Goal: Task Accomplishment & Management: Manage account settings

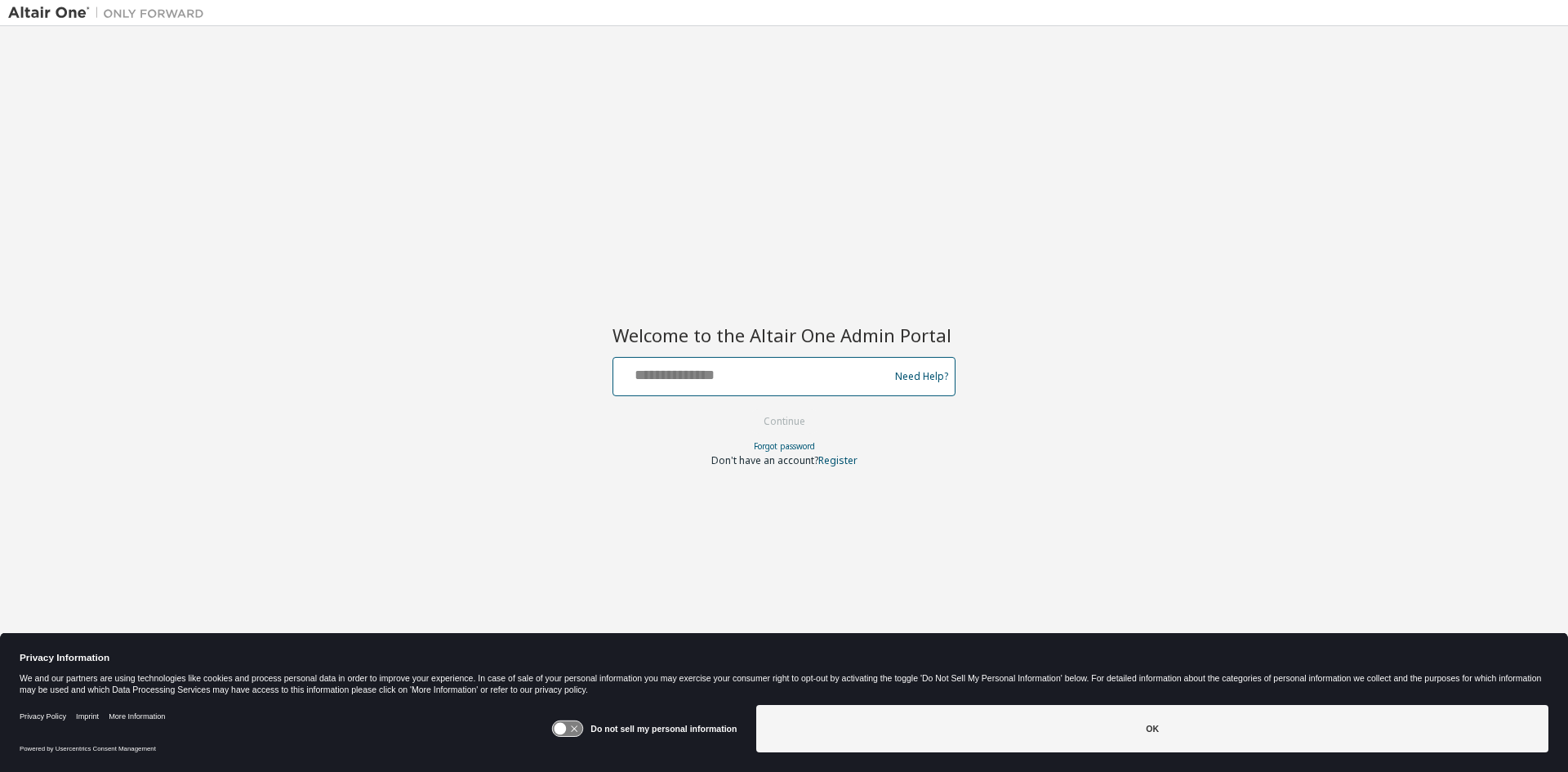
click at [746, 380] on input "text" at bounding box center [753, 373] width 267 height 24
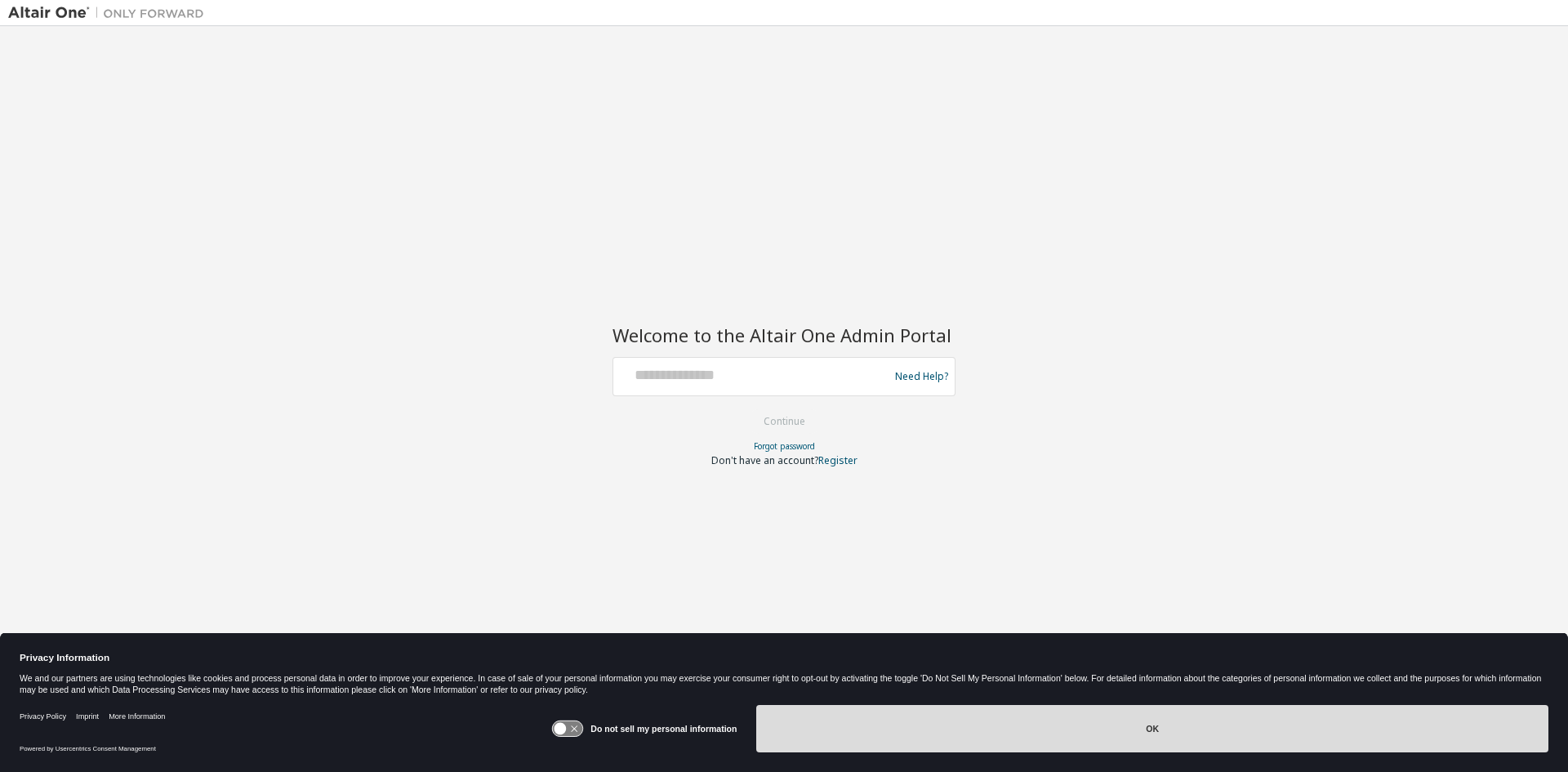
click at [991, 738] on button "OK" at bounding box center [1152, 728] width 792 height 48
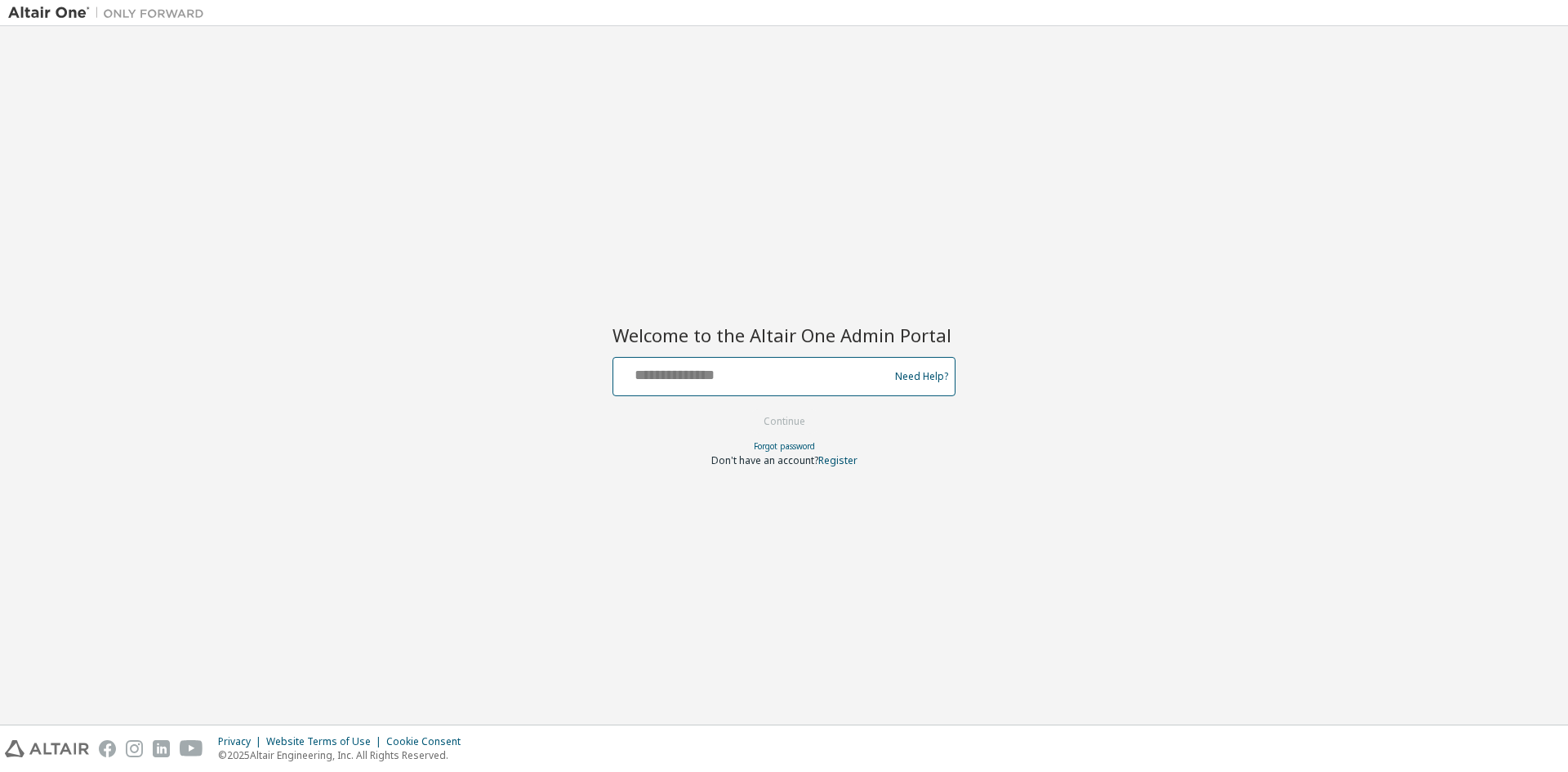
click at [696, 373] on input "text" at bounding box center [753, 373] width 267 height 24
type input "**********"
click at [788, 413] on button "Continue" at bounding box center [784, 421] width 76 height 25
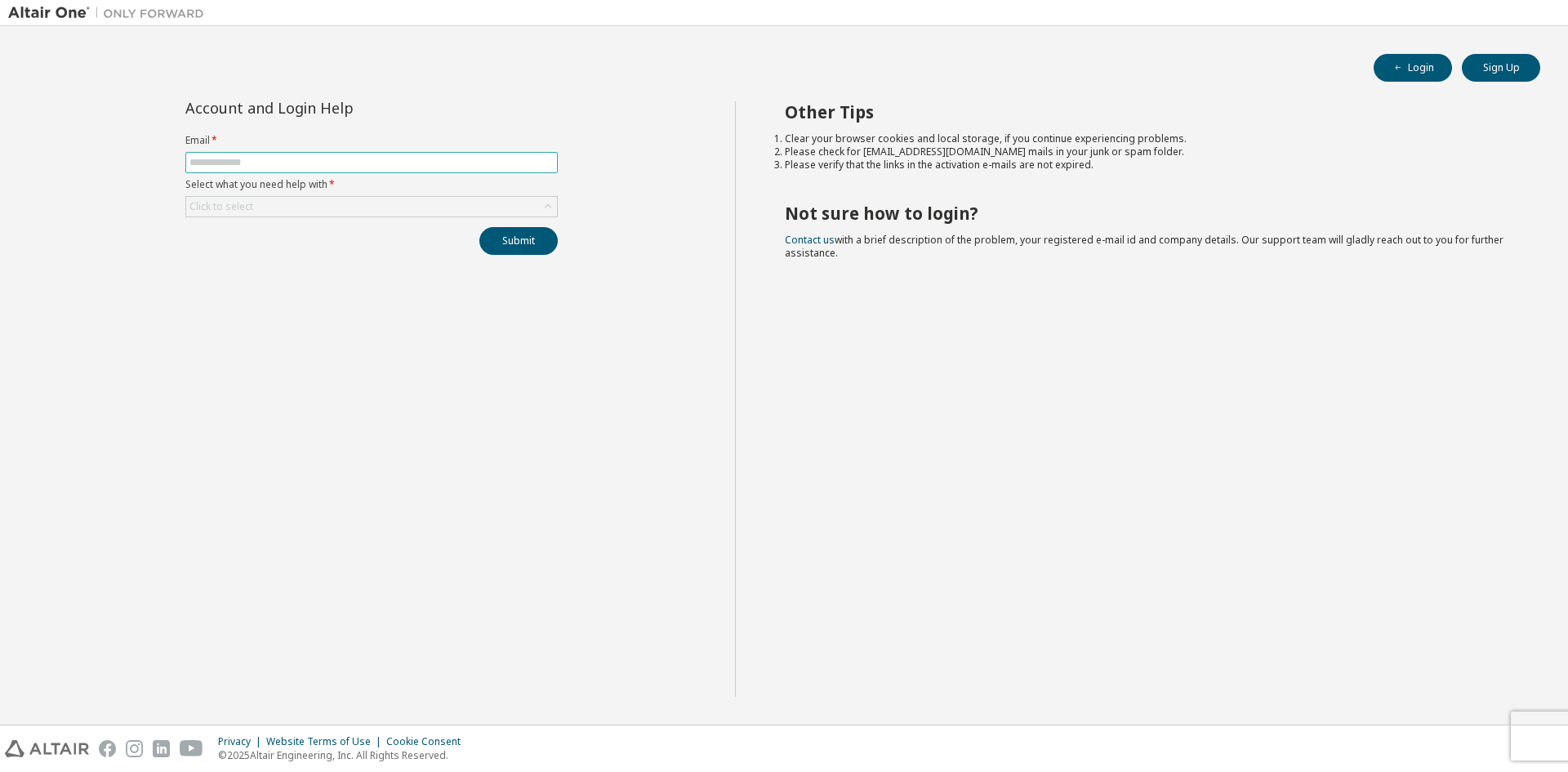
click at [396, 162] on input "text" at bounding box center [371, 162] width 364 height 13
type input "**********"
click at [380, 207] on div "Click to select" at bounding box center [372, 206] width 371 height 20
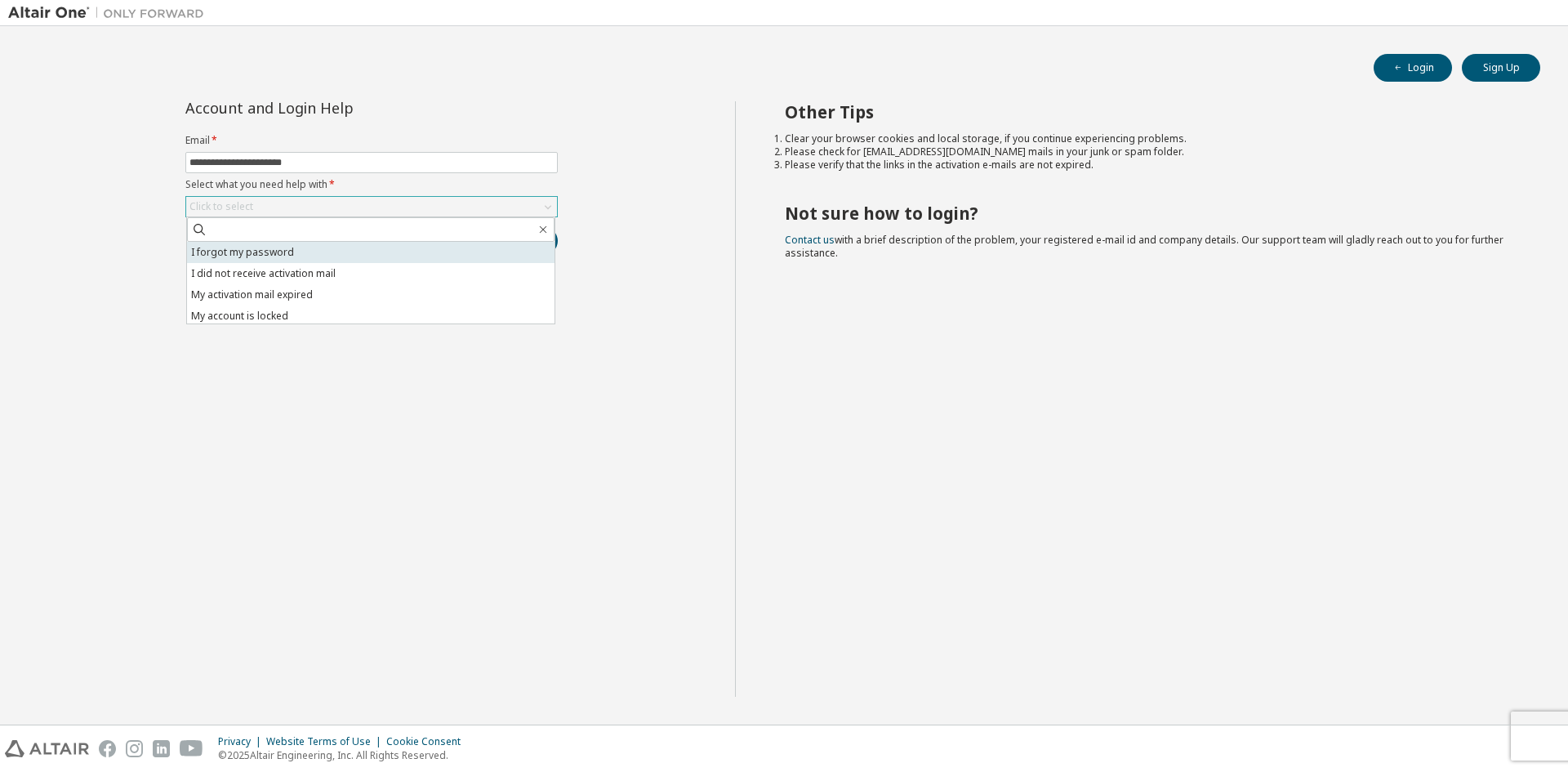
click at [350, 245] on li "I forgot my password" at bounding box center [370, 252] width 367 height 21
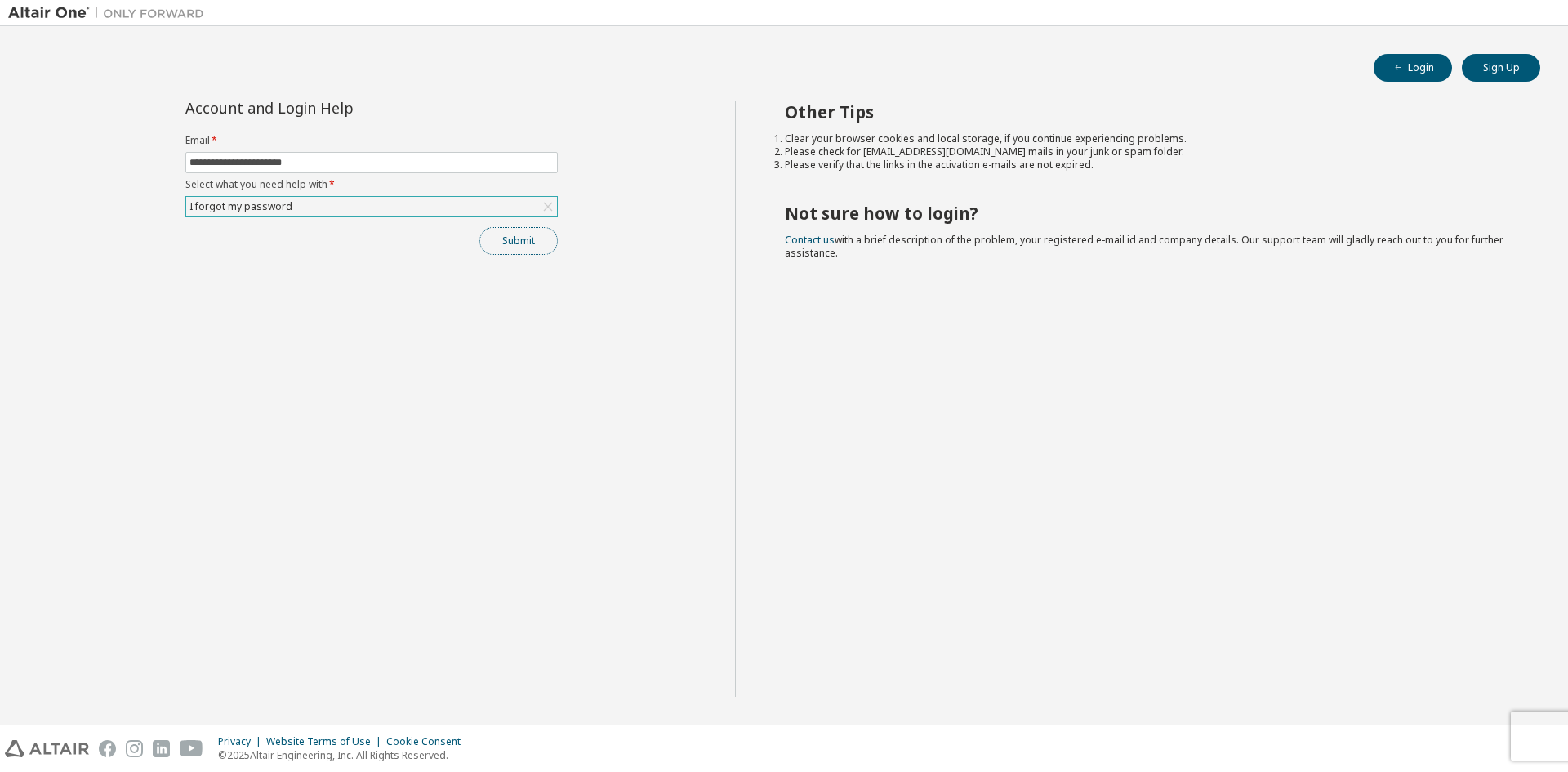
click at [503, 243] on button "Submit" at bounding box center [518, 241] width 78 height 28
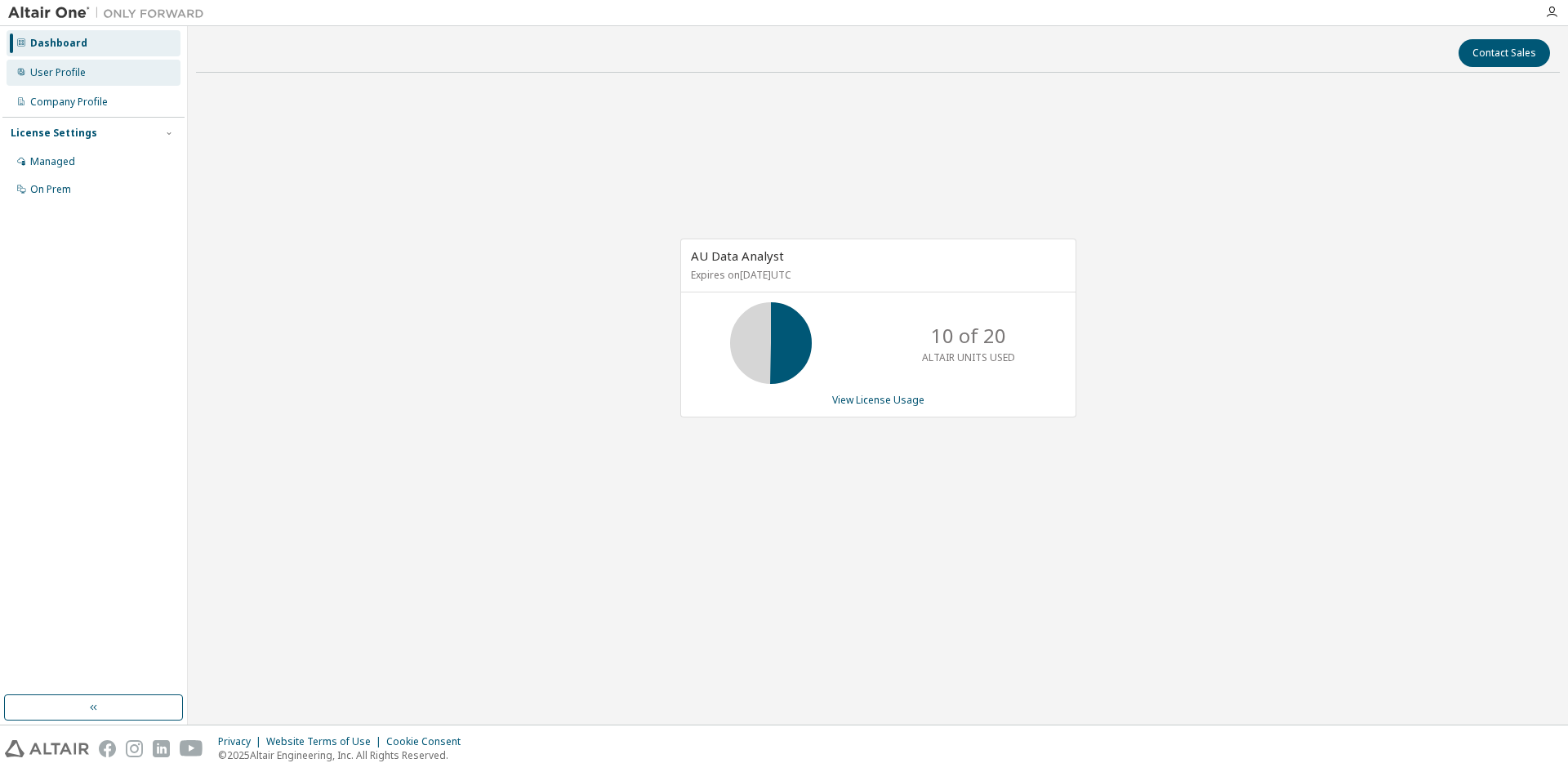
click at [82, 69] on div "User Profile" at bounding box center [58, 72] width 56 height 13
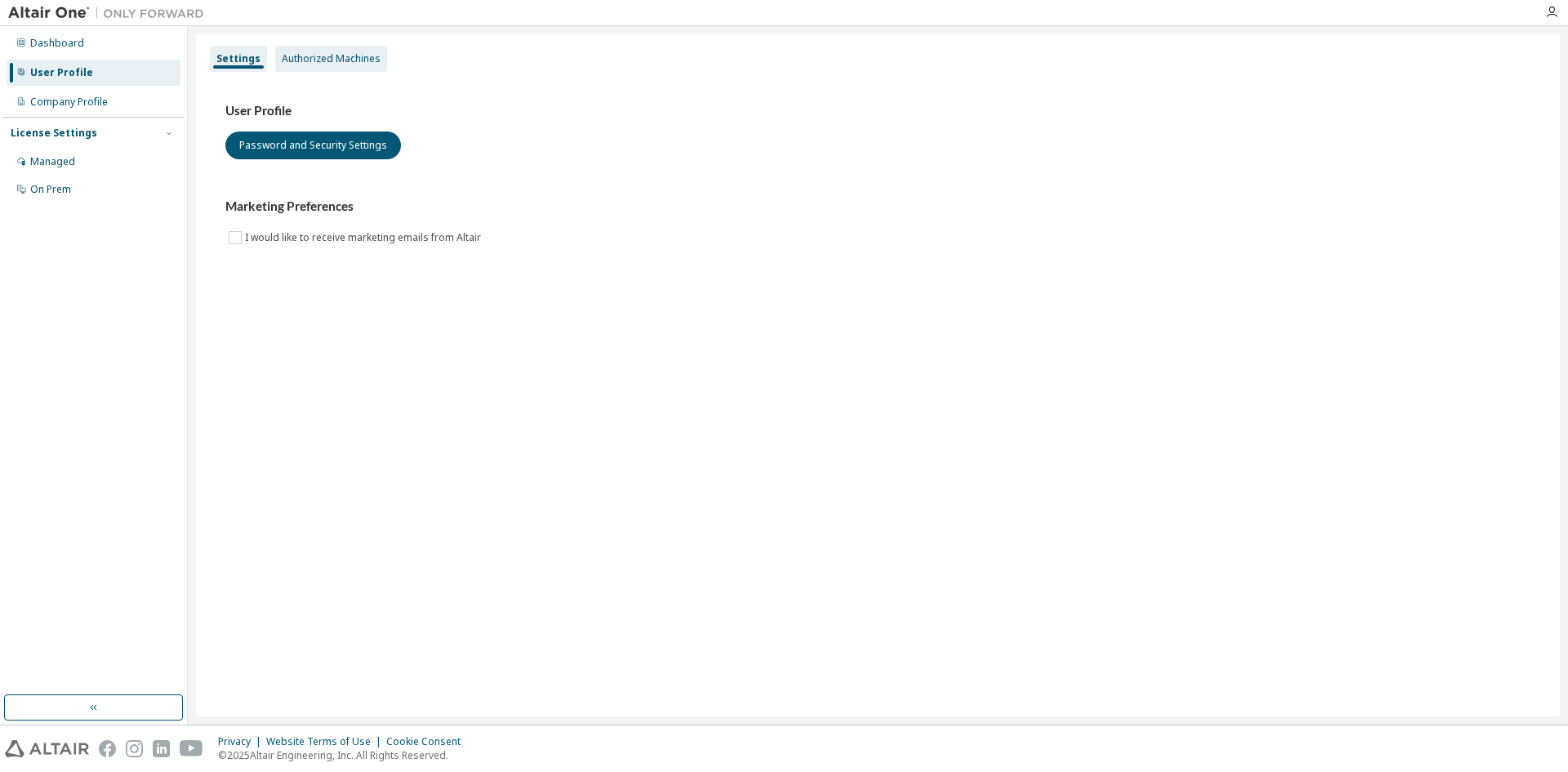
click at [329, 59] on div "Authorized Machines" at bounding box center [331, 59] width 99 height 13
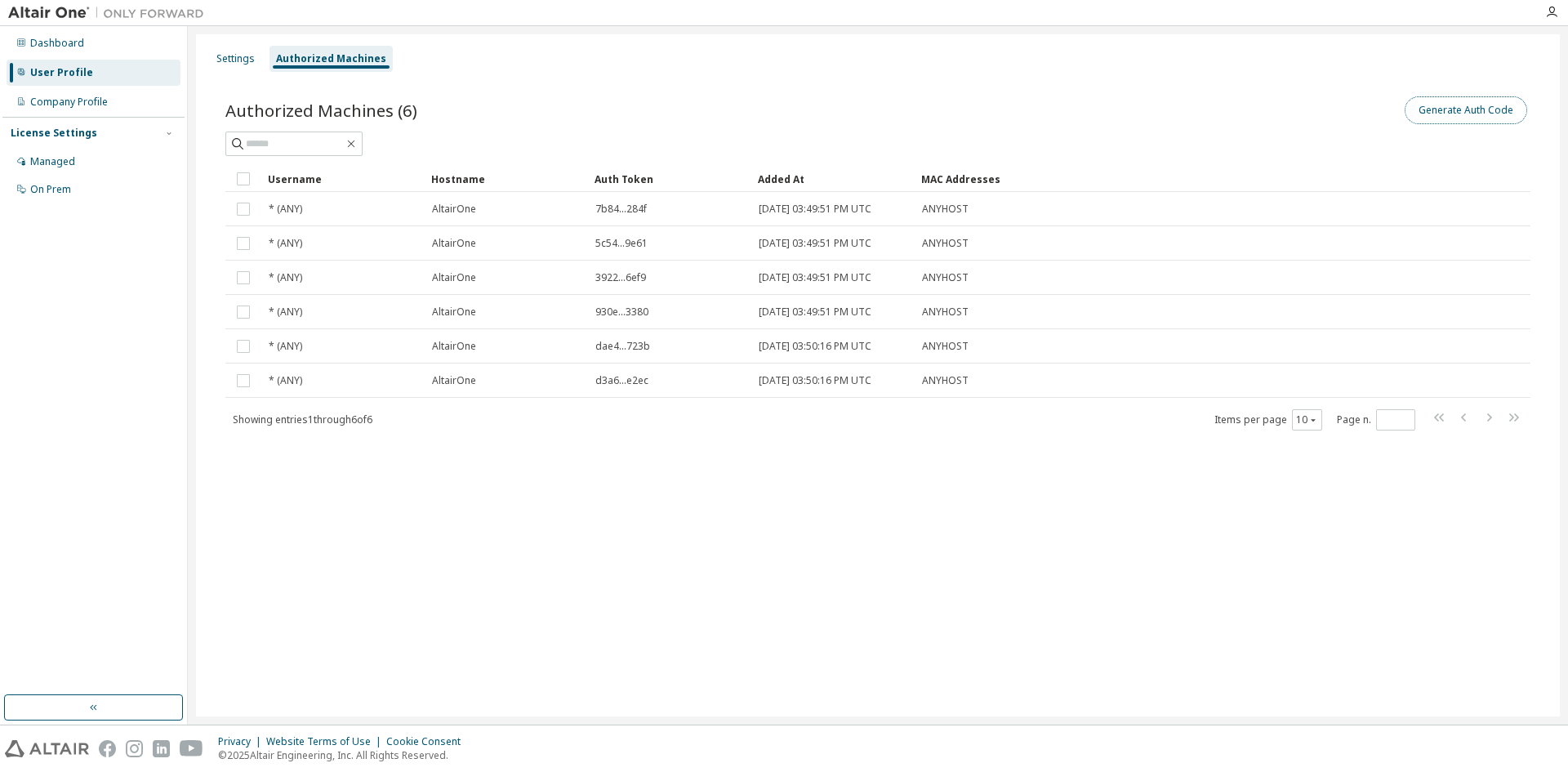
click at [1455, 107] on button "Generate Auth Code" at bounding box center [1465, 110] width 122 height 28
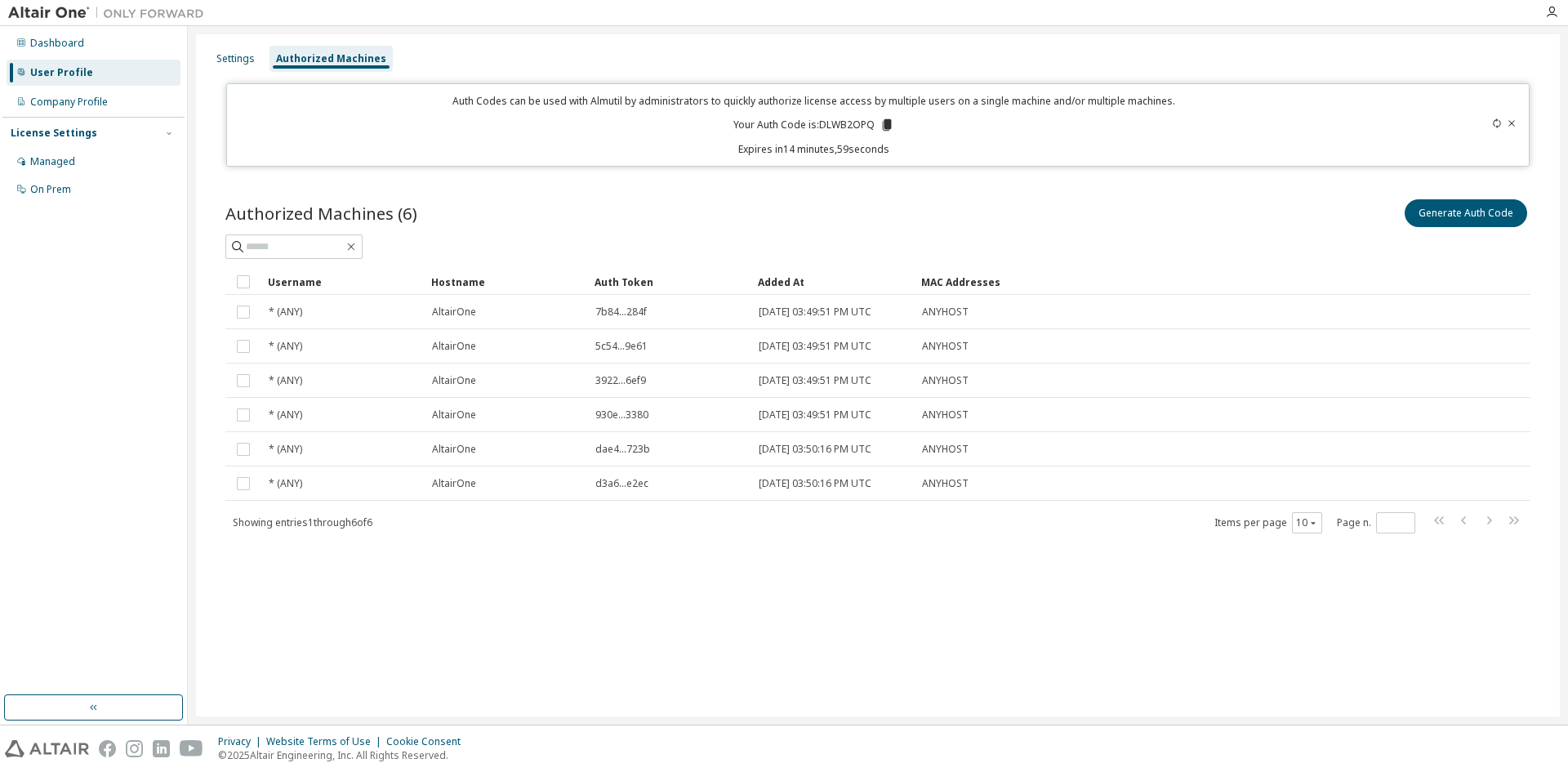
click at [887, 127] on icon at bounding box center [886, 125] width 9 height 12
click at [1509, 120] on icon at bounding box center [1511, 123] width 10 height 10
